Goal: Navigation & Orientation: Find specific page/section

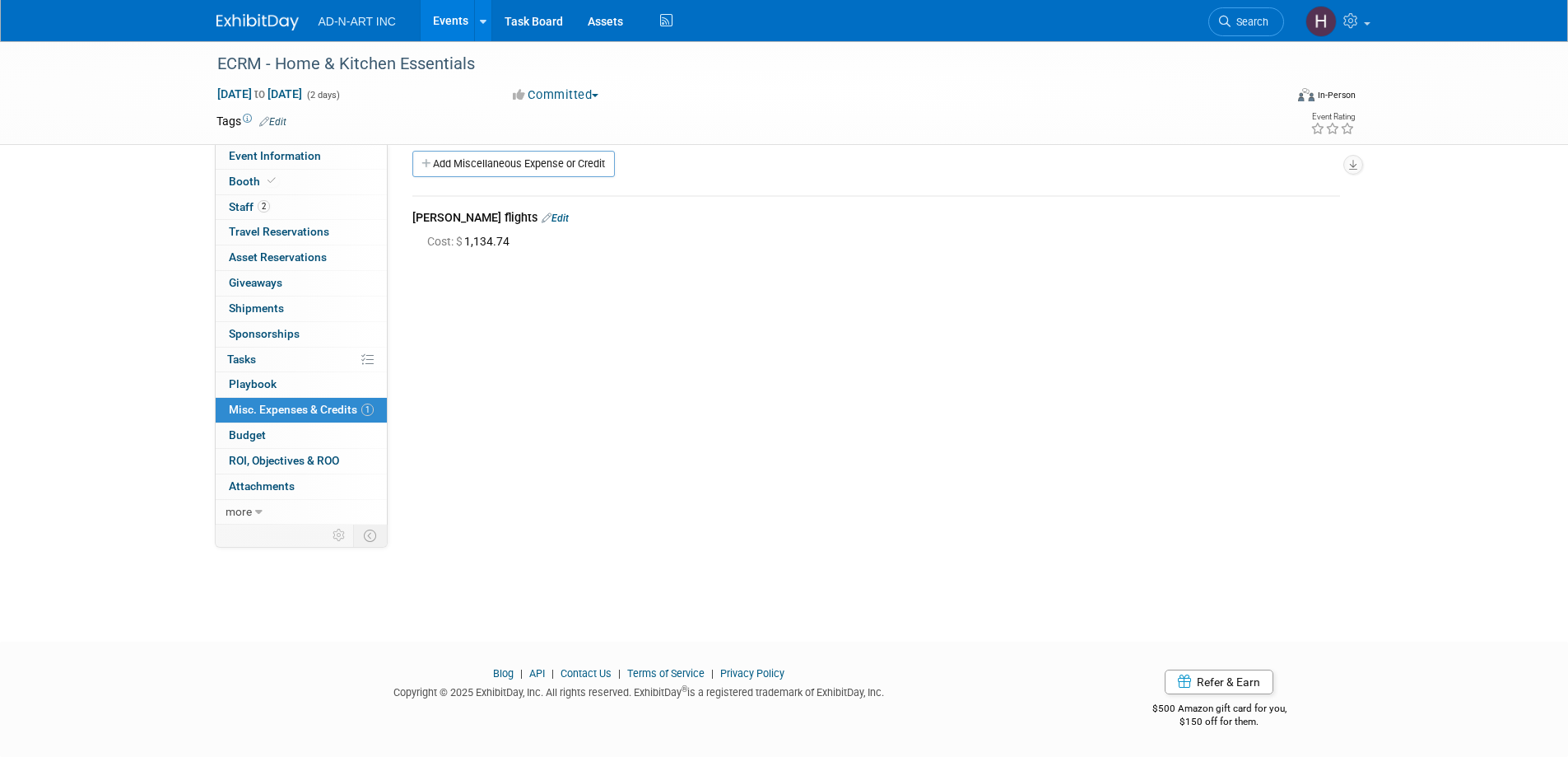
click at [278, 23] on img at bounding box center [257, 22] width 83 height 17
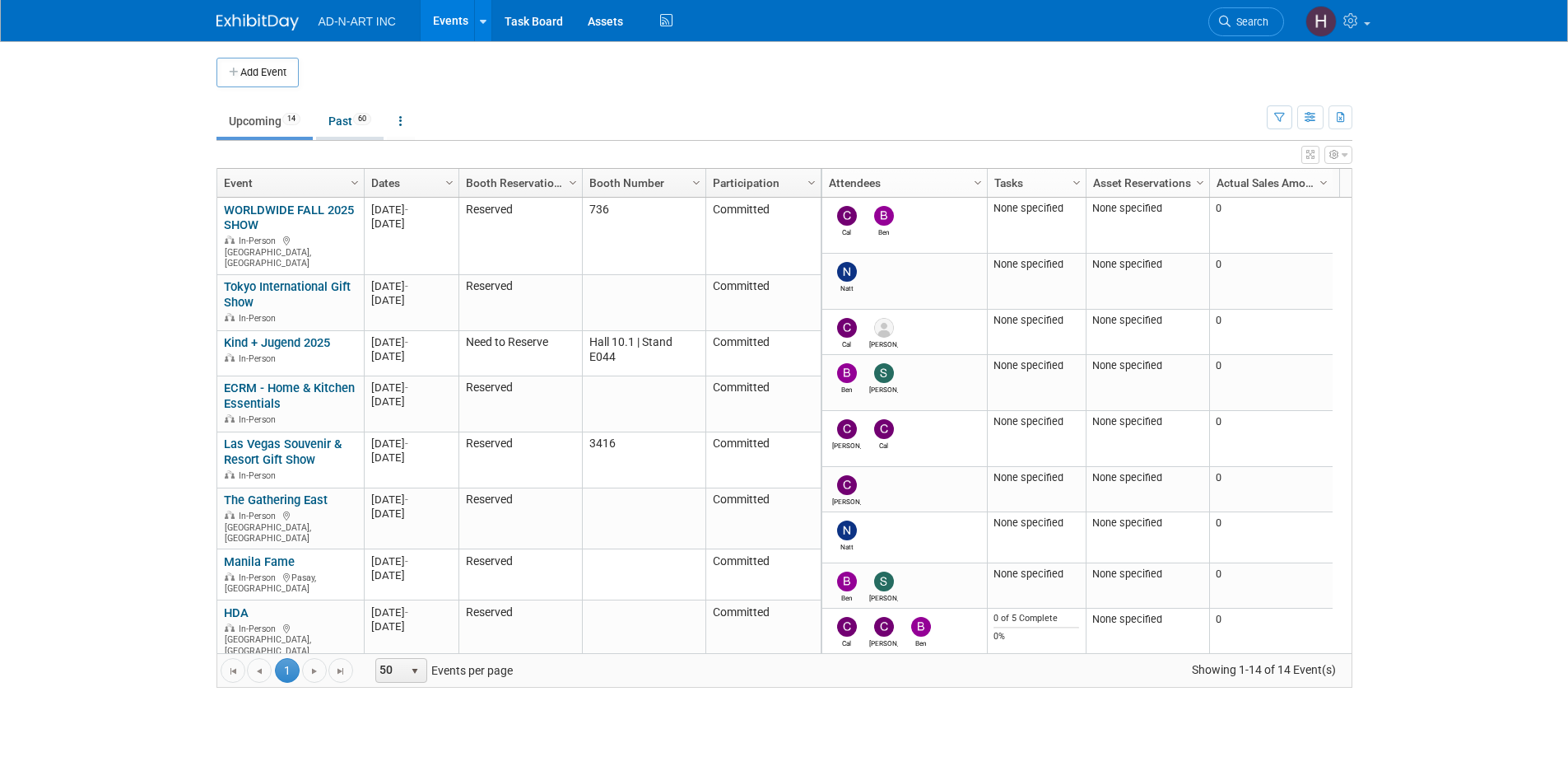
click at [347, 116] on link "Past 60" at bounding box center [350, 121] width 68 height 31
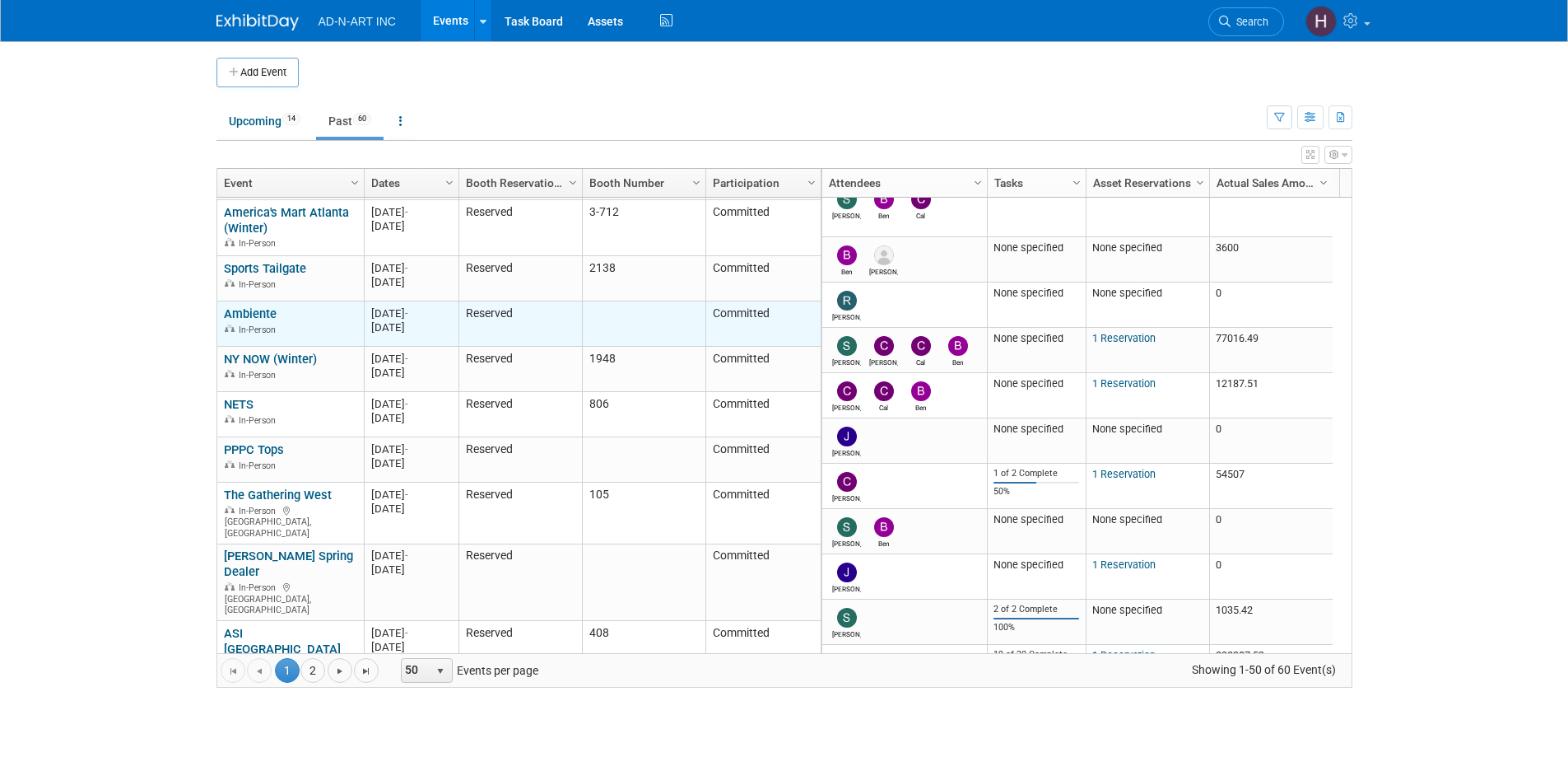
scroll to position [494, 0]
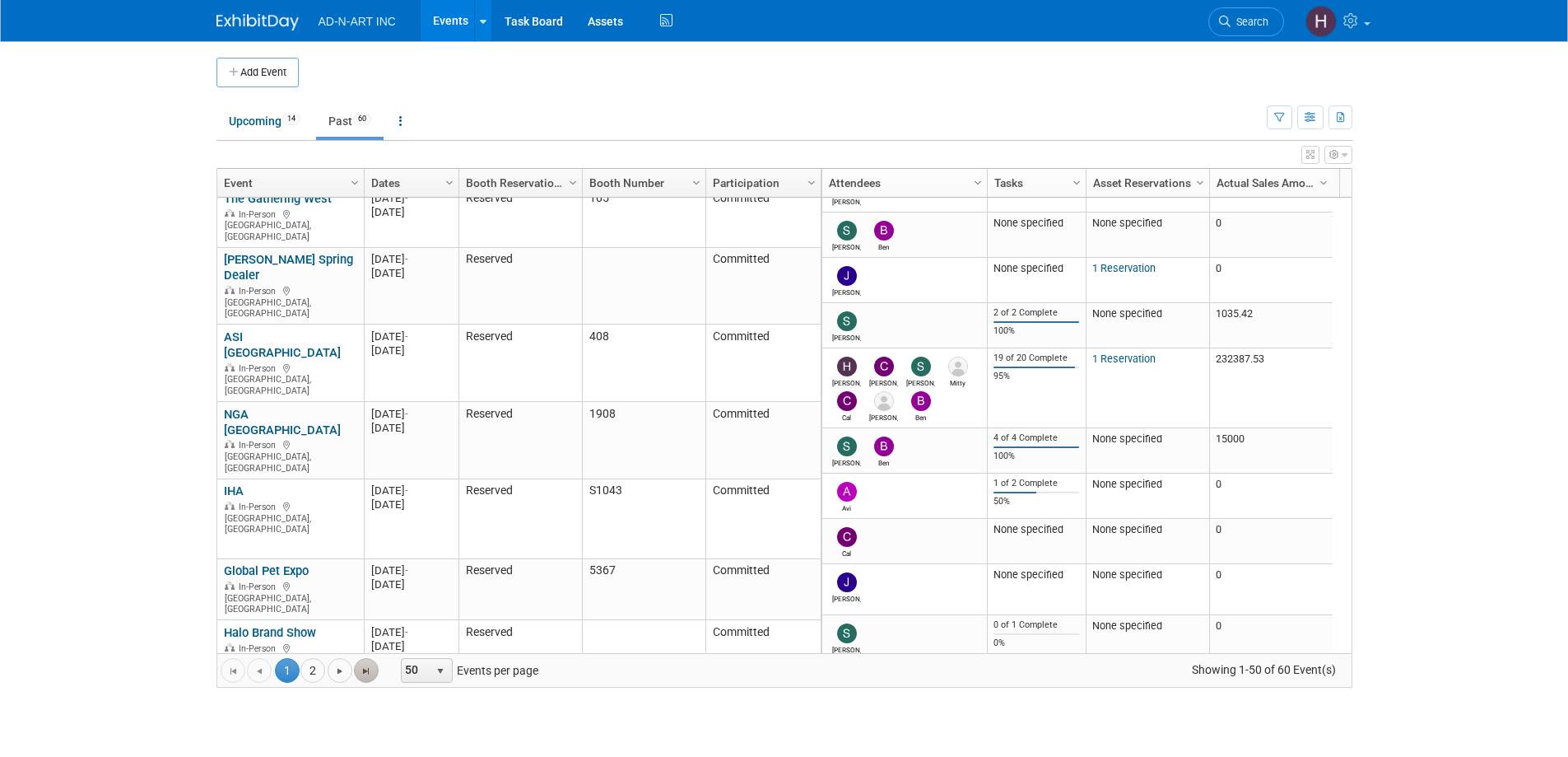
click at [372, 674] on span "Go to the last page" at bounding box center [366, 671] width 13 height 13
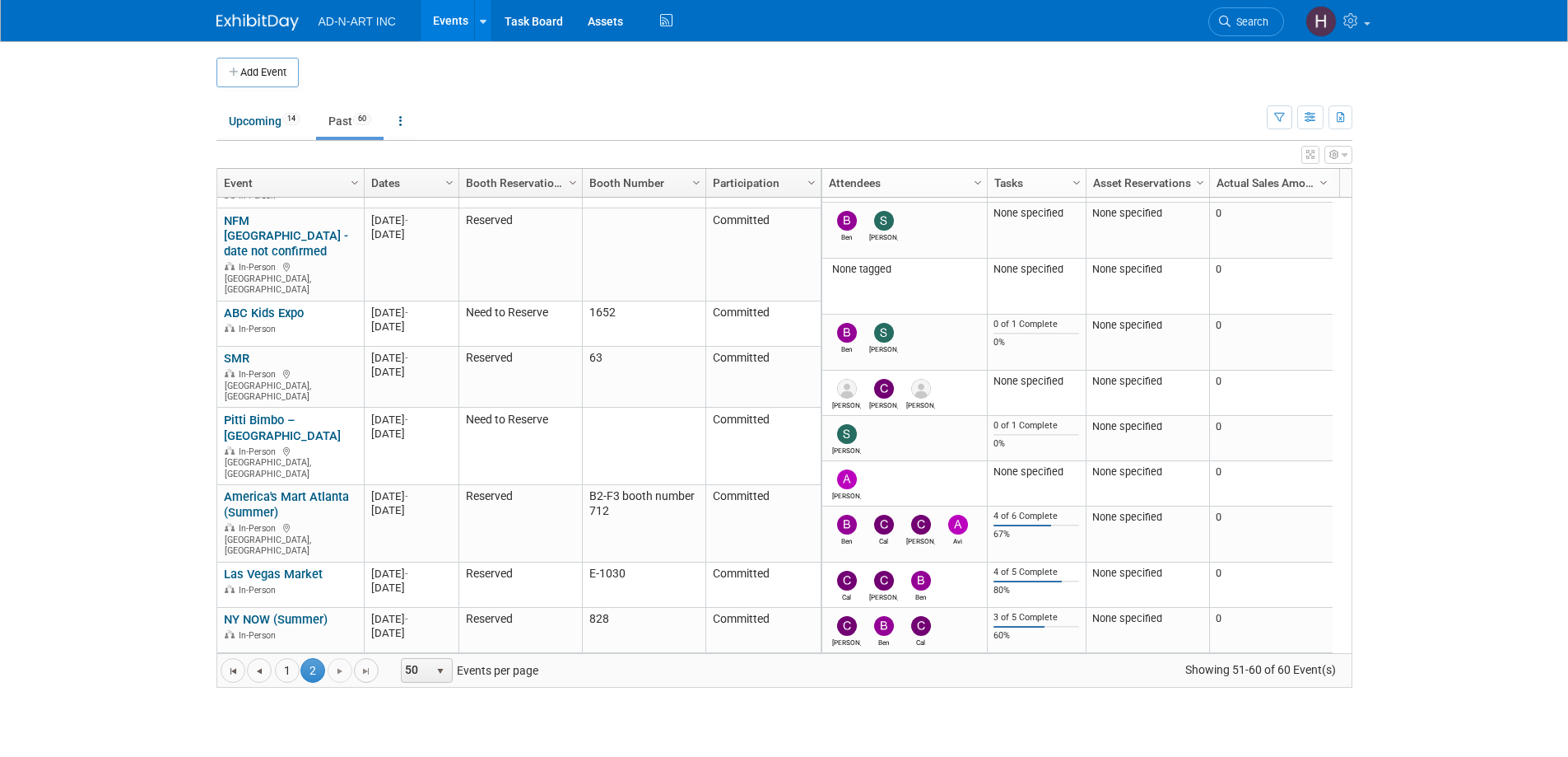
scroll to position [110, 0]
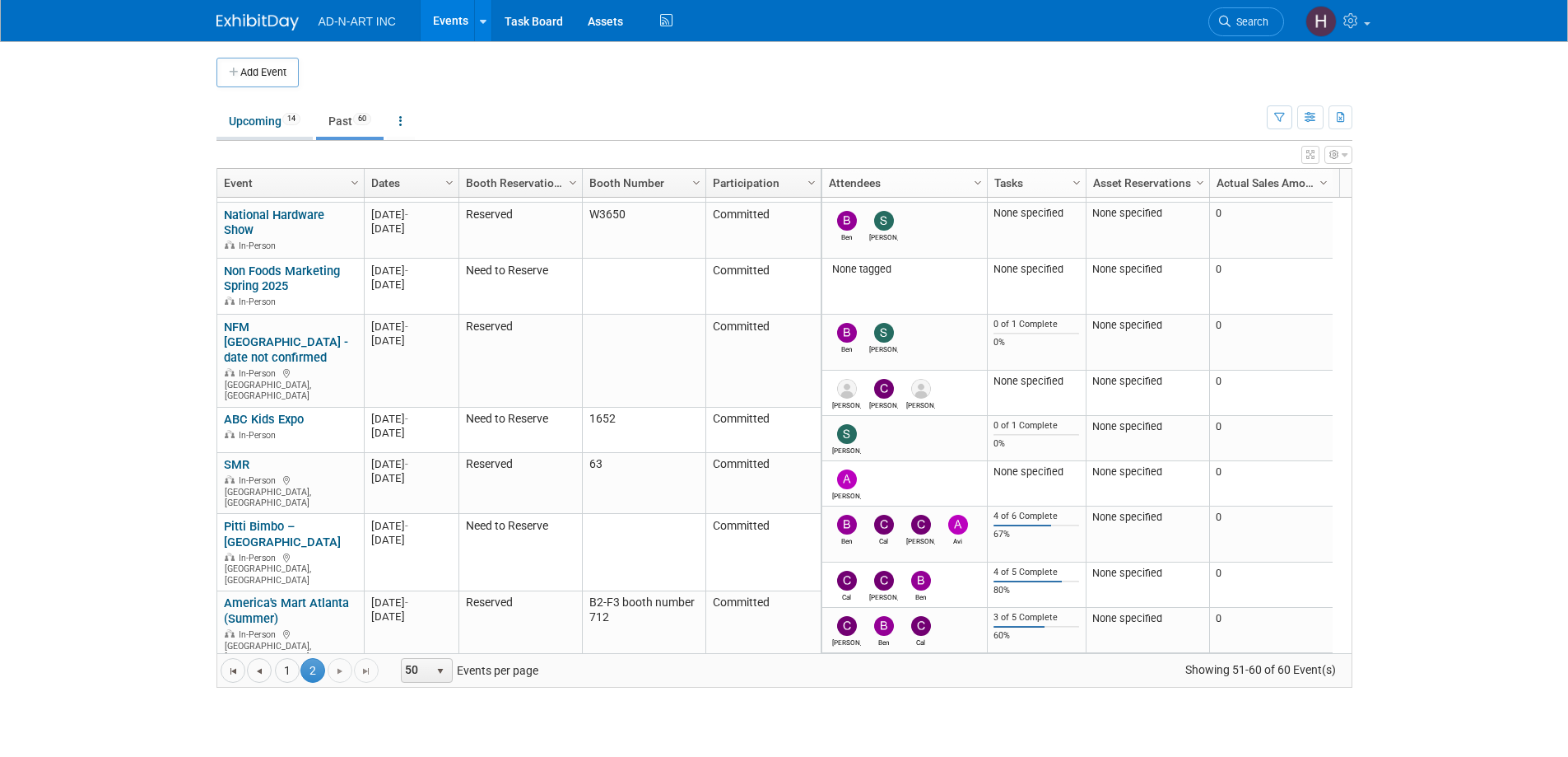
click at [276, 120] on link "Upcoming 14" at bounding box center [264, 121] width 96 height 31
